Goal: Transaction & Acquisition: Purchase product/service

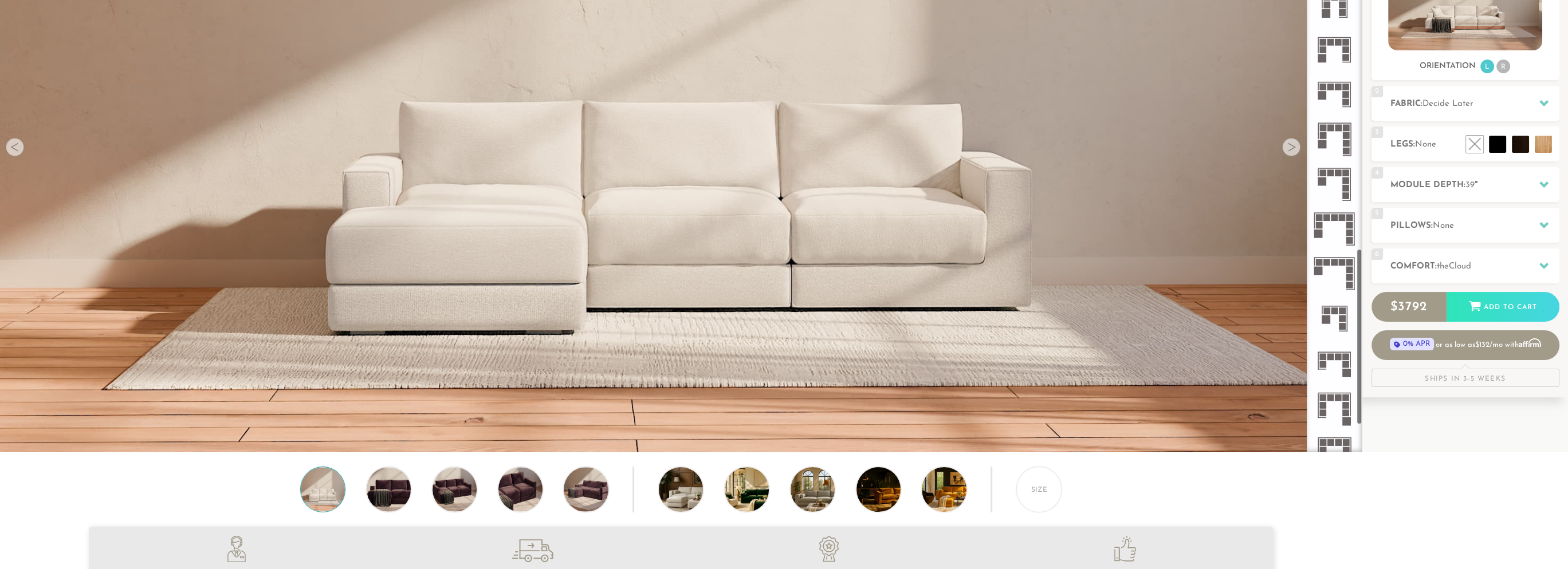
scroll to position [1425, 0]
click at [1341, 322] on rect at bounding box center [1342, 321] width 7 height 7
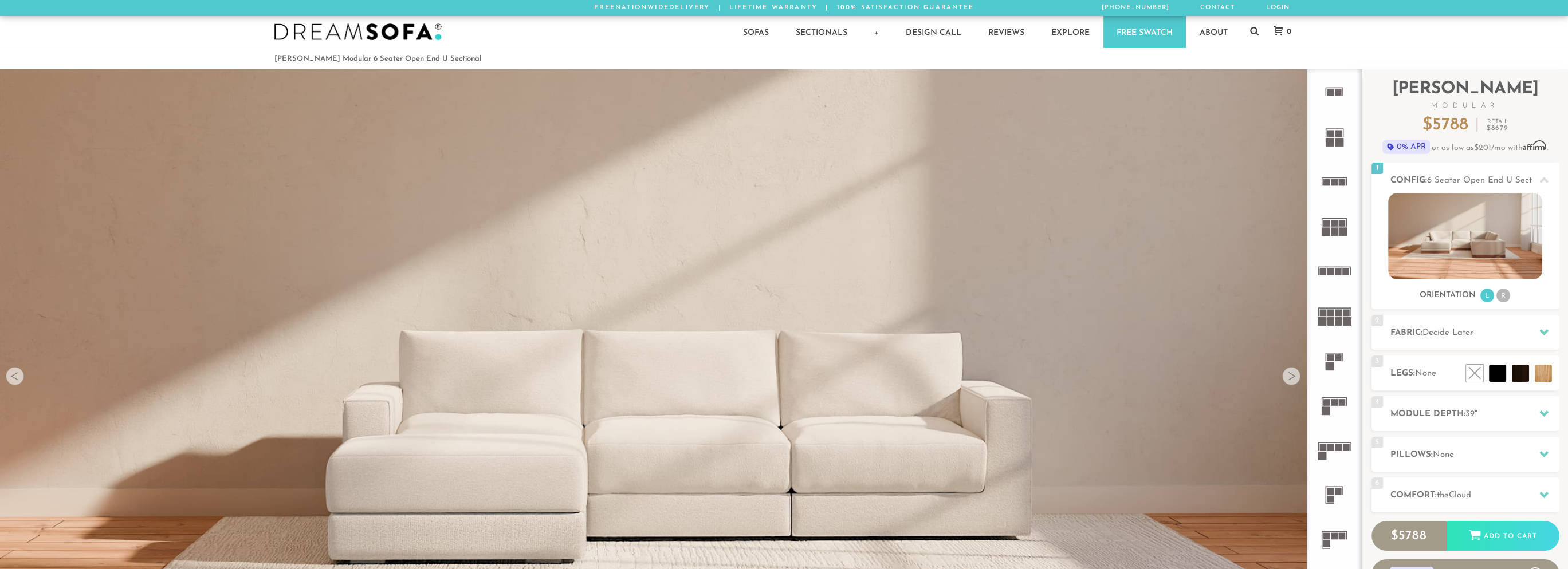
click at [1328, 402] on rect at bounding box center [1326, 402] width 7 height 7
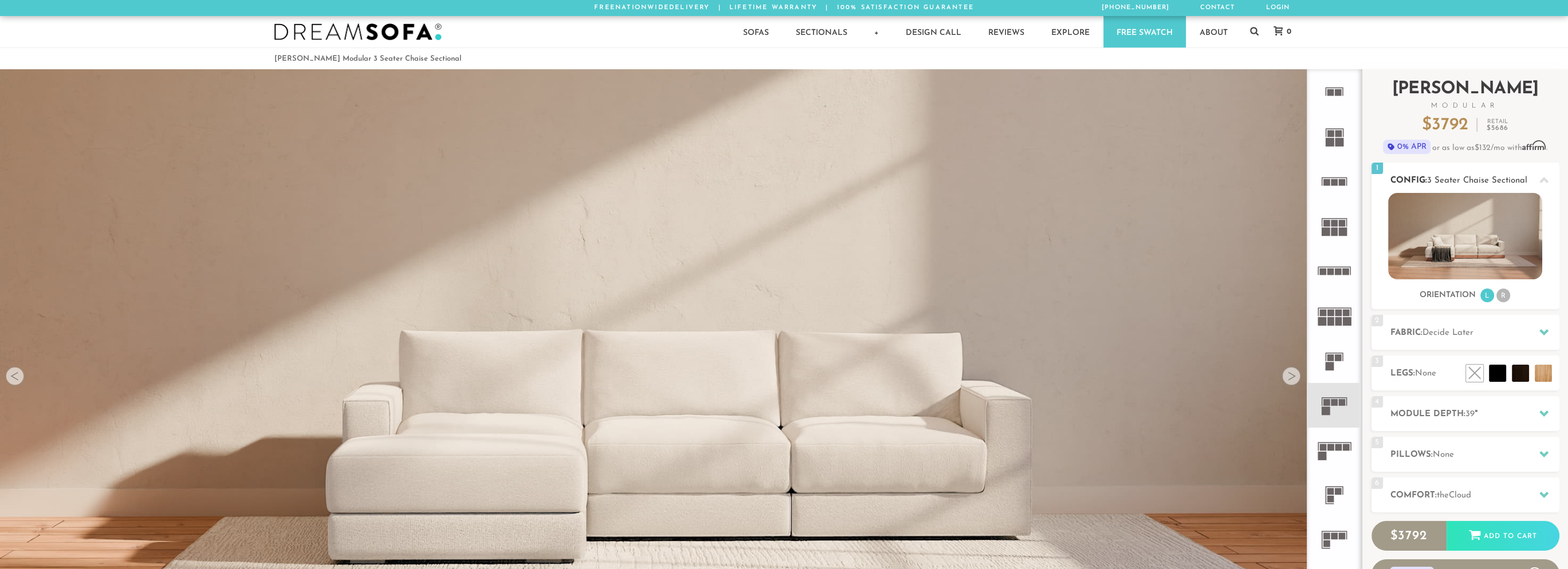
click at [1501, 299] on li "R" at bounding box center [1503, 296] width 14 height 14
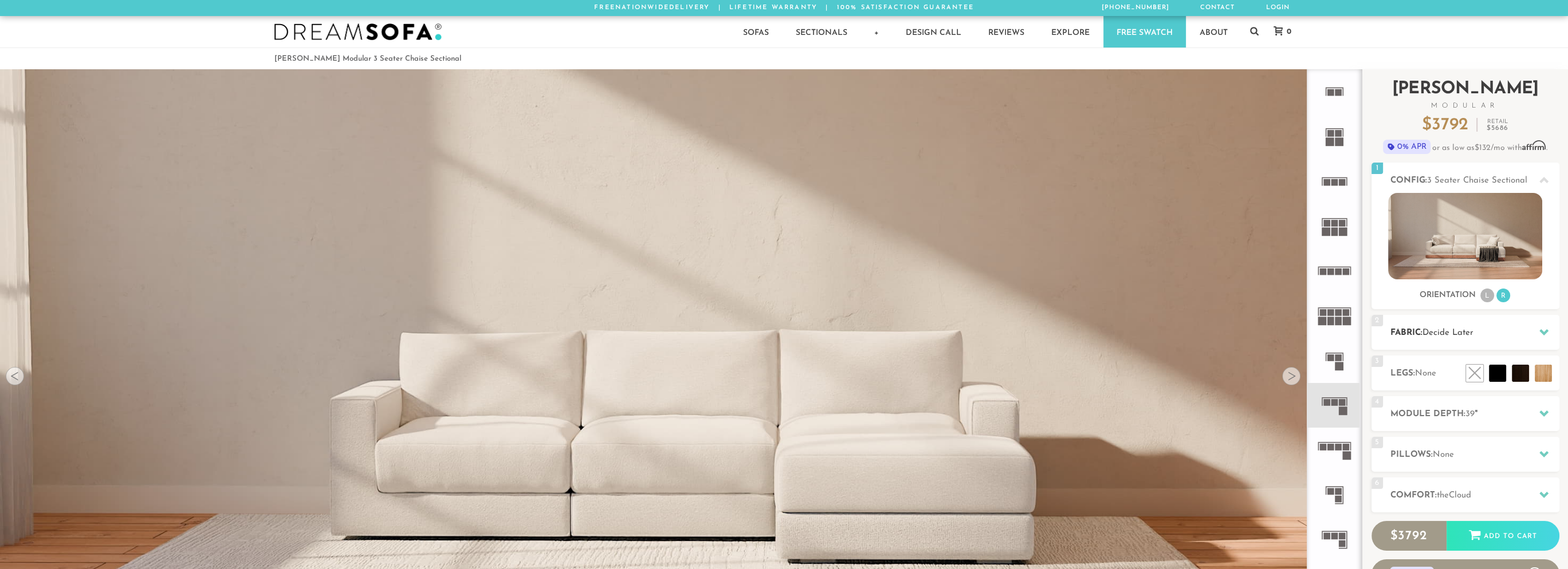
click at [1509, 330] on h2 "Fabric: Decide Later" at bounding box center [1475, 333] width 169 height 13
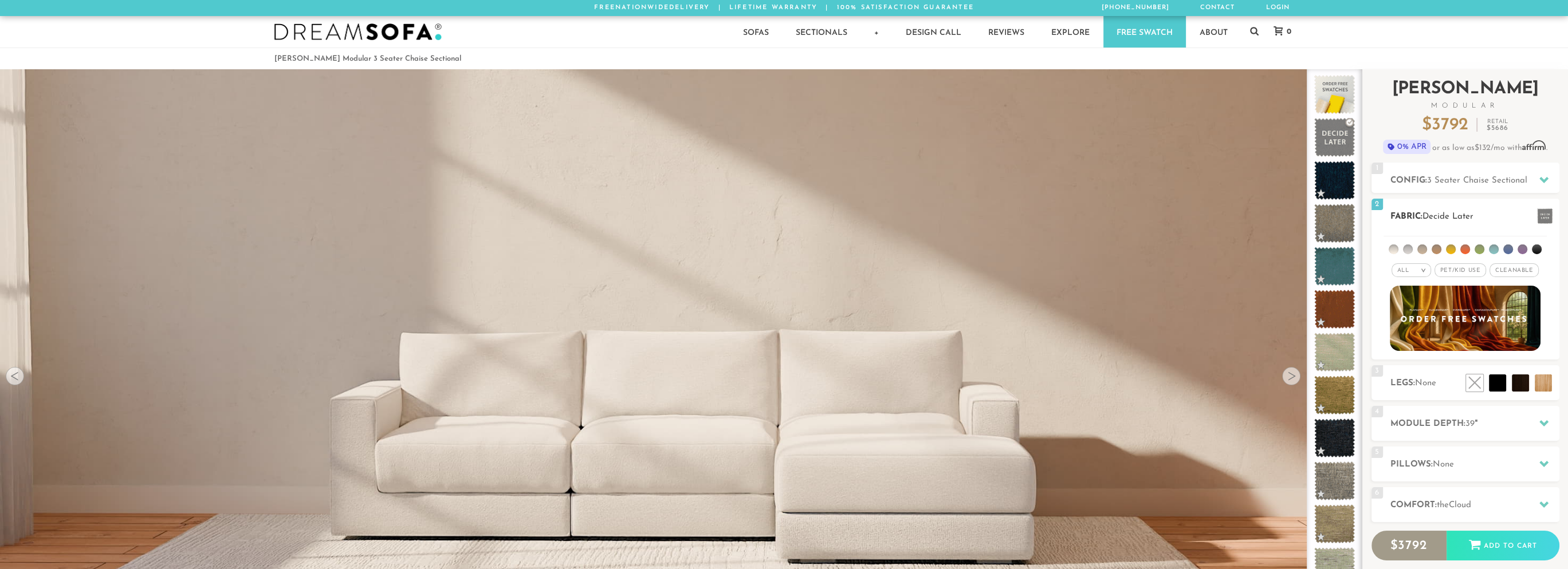
click at [1435, 210] on h2 "Fabric: Decide Later" at bounding box center [1475, 217] width 169 height 13
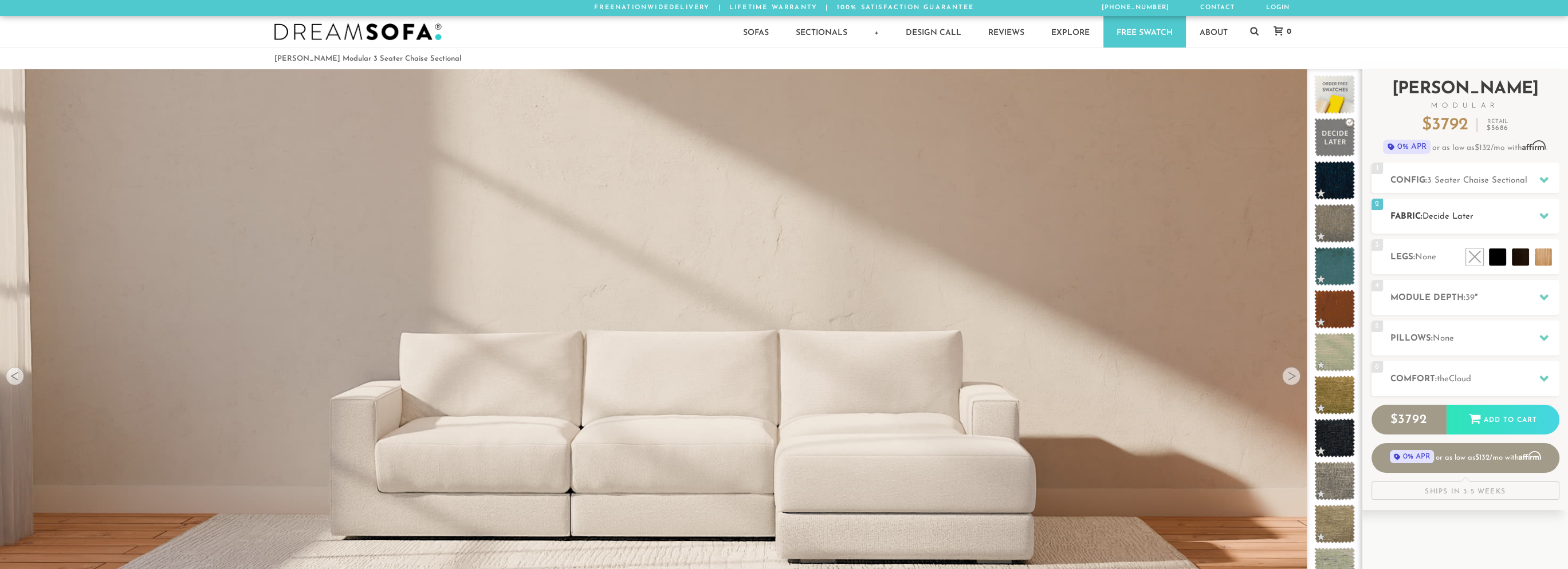
click at [1435, 210] on h2 "Fabric: Decide Later" at bounding box center [1475, 217] width 169 height 13
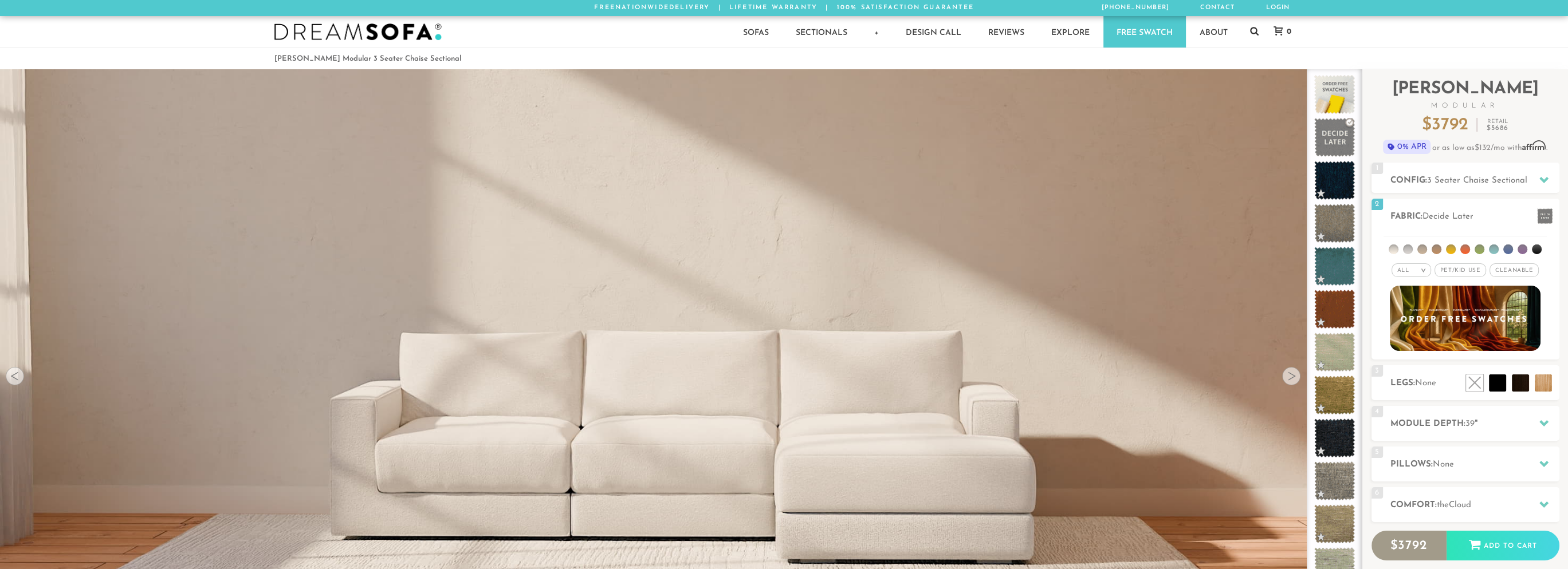
click at [1258, 32] on icon at bounding box center [1255, 31] width 9 height 9
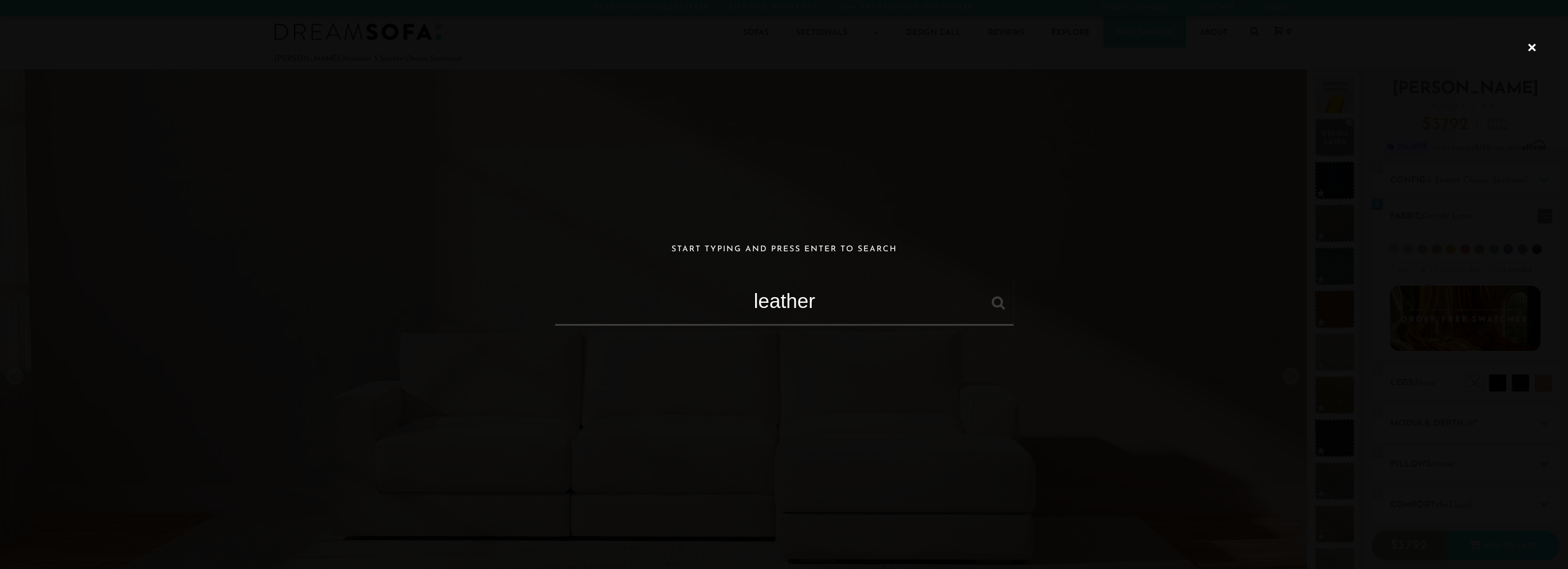
type input "leather"
